Goal: Task Accomplishment & Management: Manage account settings

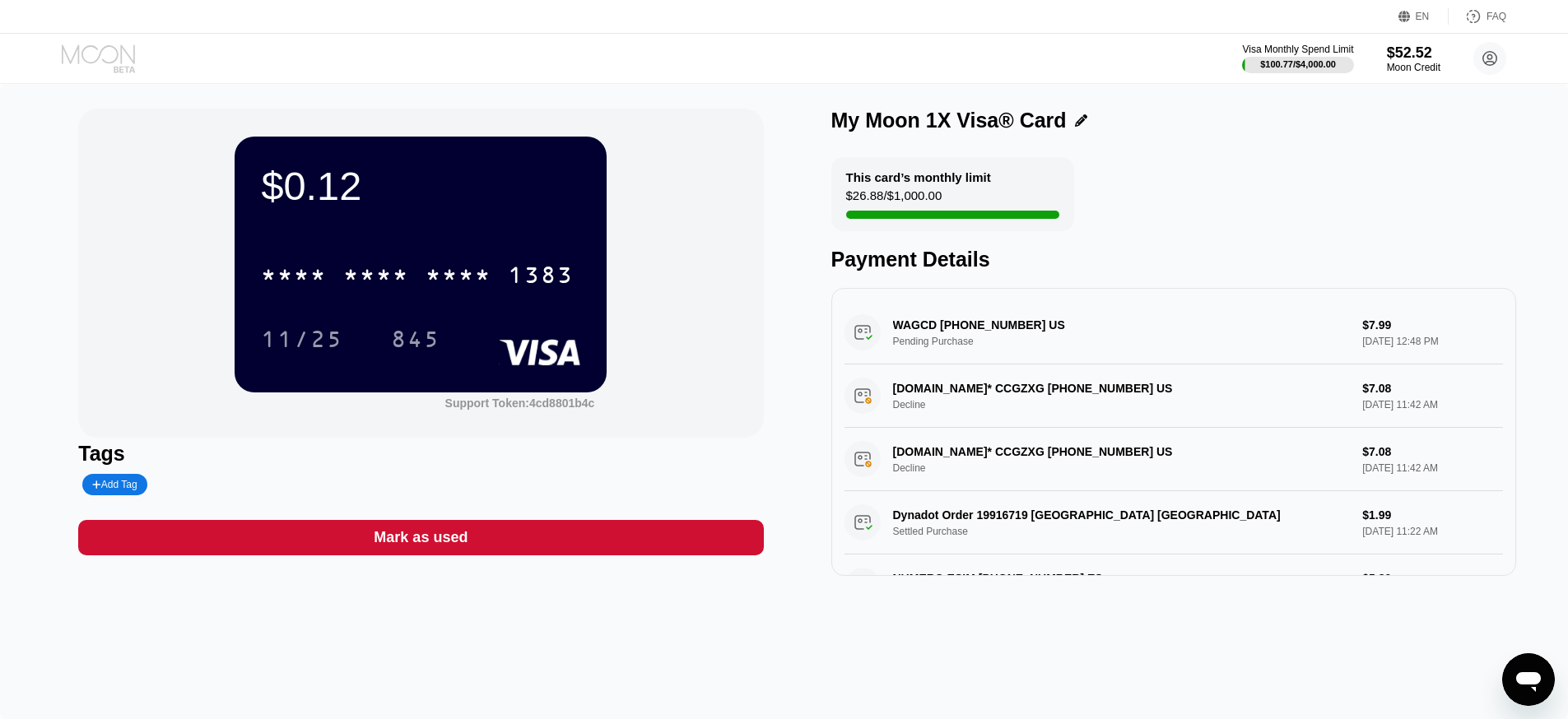
click at [122, 62] on icon at bounding box center [98, 54] width 73 height 19
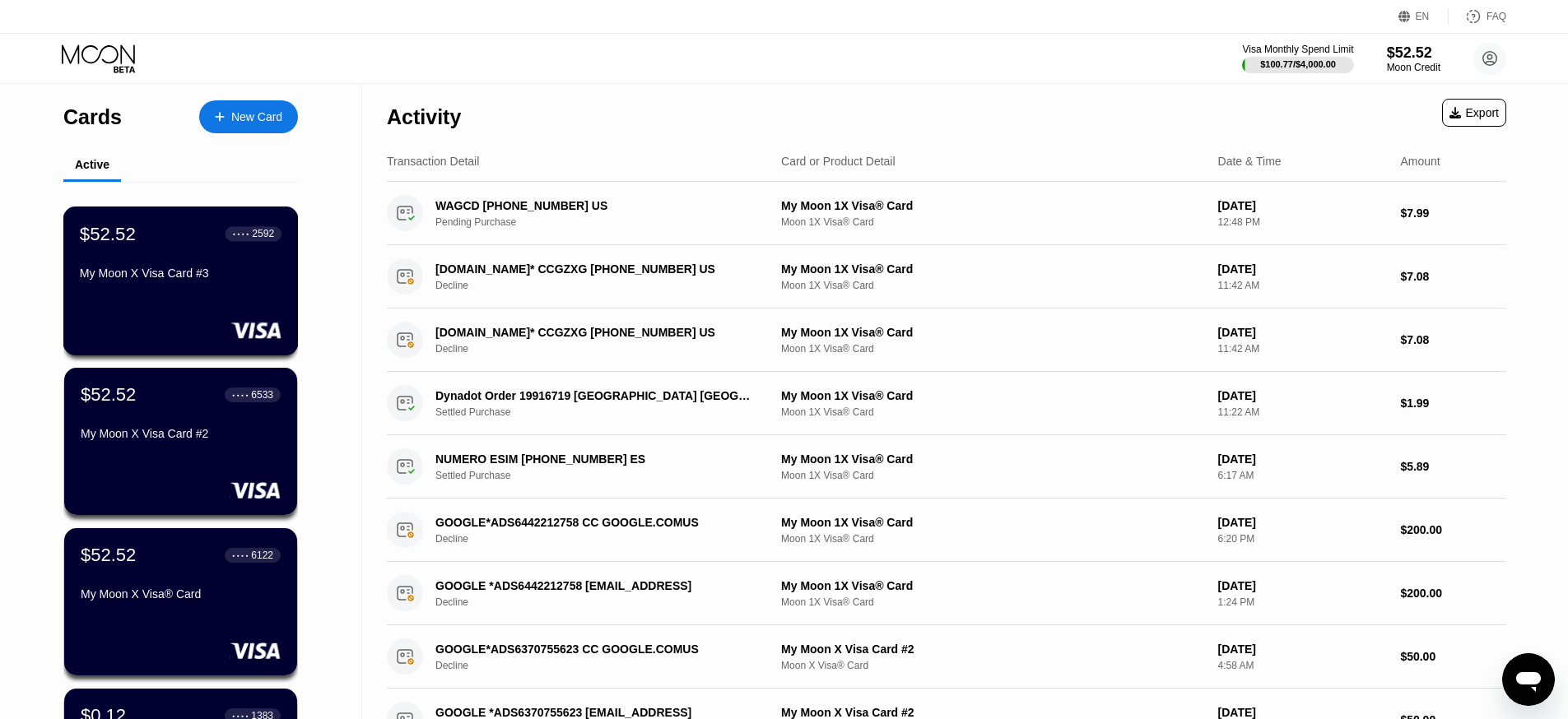
click at [172, 279] on div "My Moon X Visa Card #3" at bounding box center [181, 272] width 202 height 13
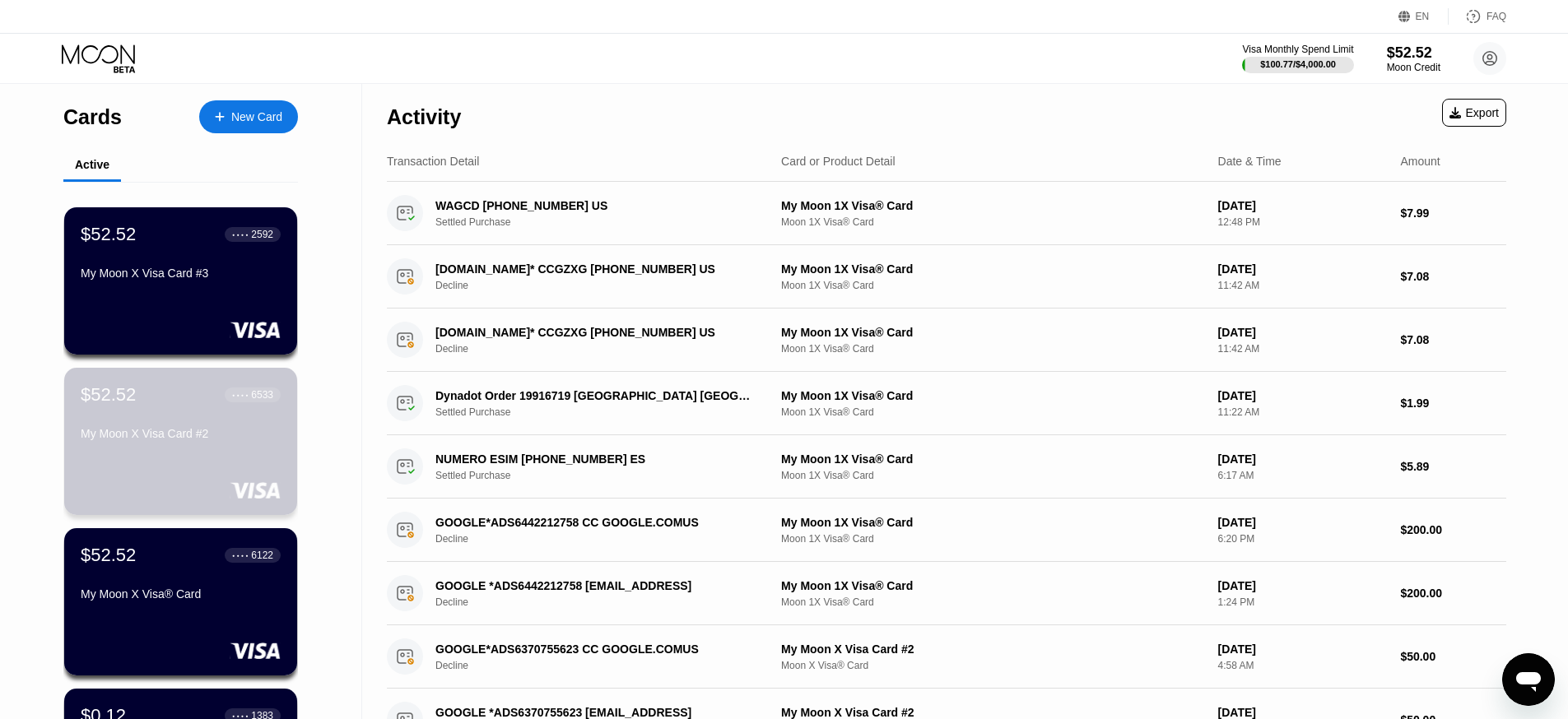
click at [151, 447] on div "My Moon X Visa Card #2" at bounding box center [180, 436] width 200 height 20
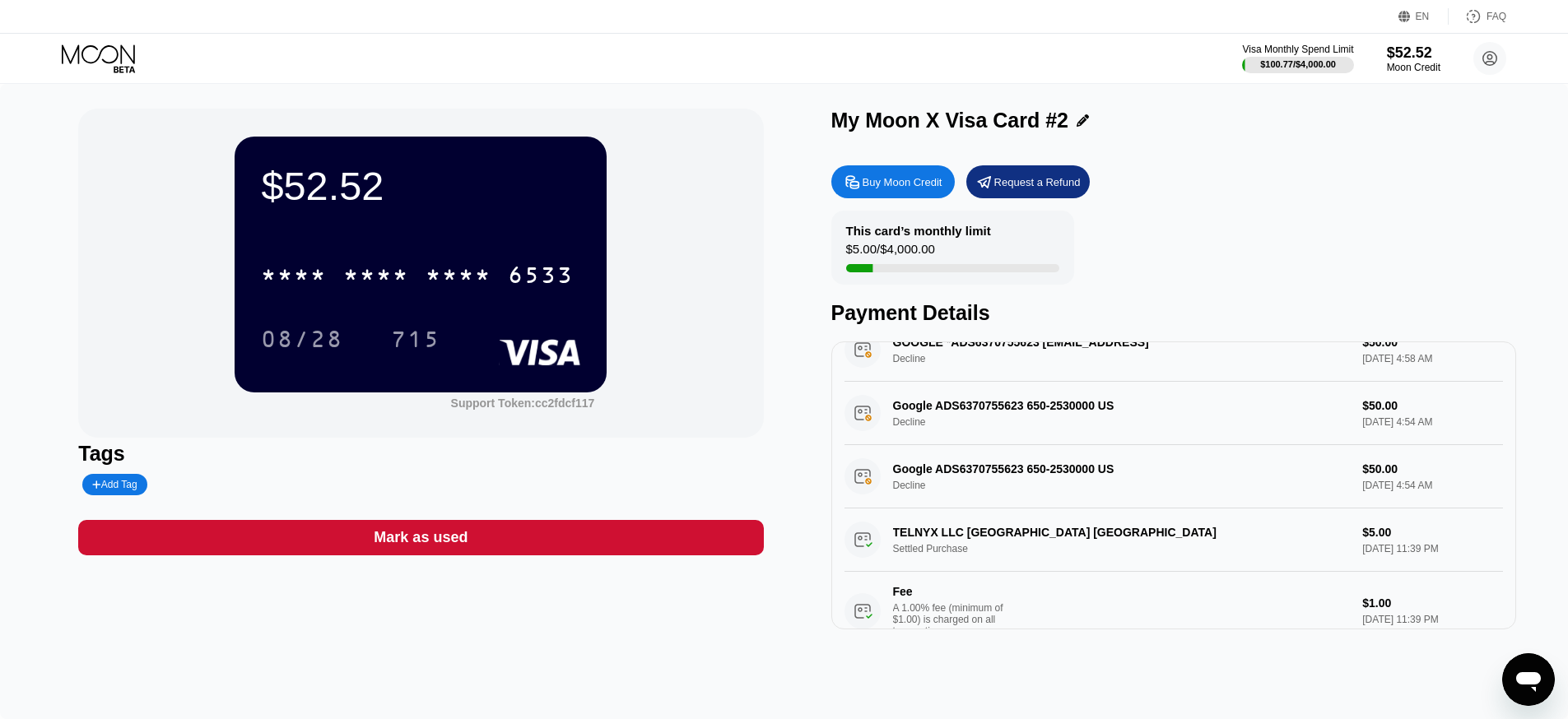
scroll to position [153, 0]
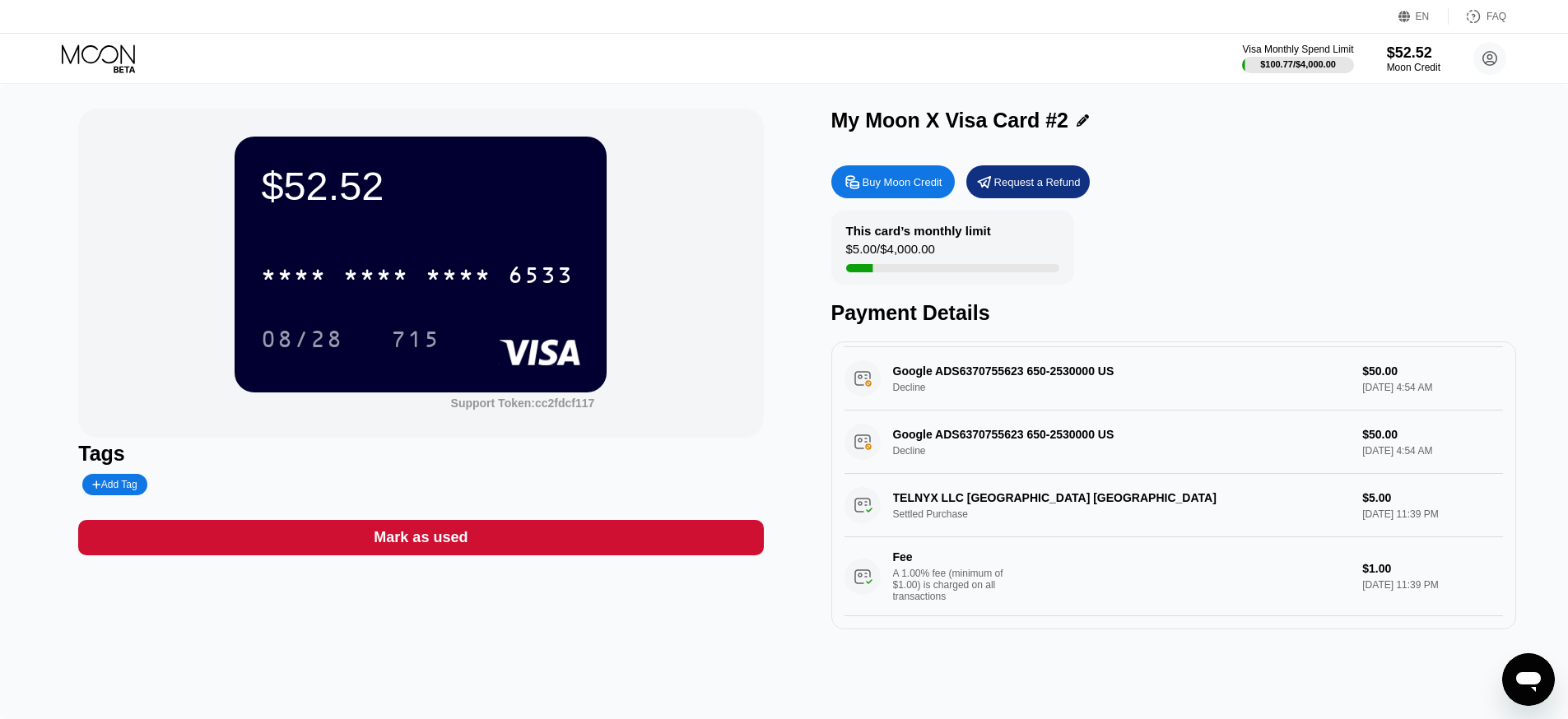
click at [71, 56] on icon at bounding box center [100, 59] width 77 height 28
